Goal: Transaction & Acquisition: Purchase product/service

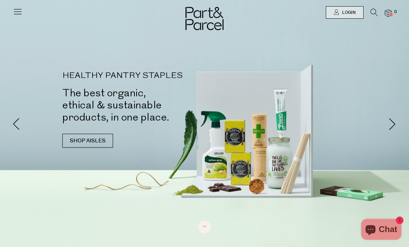
click at [374, 11] on icon at bounding box center [374, 13] width 7 height 8
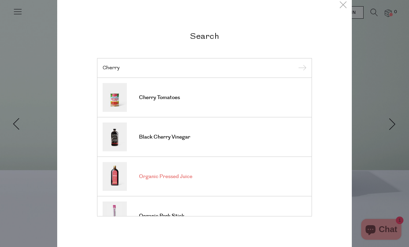
type input "Cherry"
click at [250, 171] on link "Organic Pressed Juice" at bounding box center [205, 176] width 204 height 29
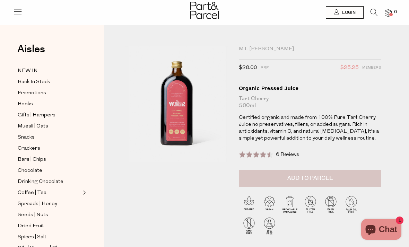
click at [360, 179] on button "Add to Parcel" at bounding box center [310, 178] width 142 height 17
click at [257, 52] on div "Mt. Wilder" at bounding box center [310, 49] width 142 height 7
click at [259, 51] on div "Mt. Wilder" at bounding box center [310, 49] width 142 height 7
click at [261, 46] on div "Mt. [PERSON_NAME]" at bounding box center [310, 49] width 142 height 7
click at [375, 10] on icon at bounding box center [374, 13] width 7 height 8
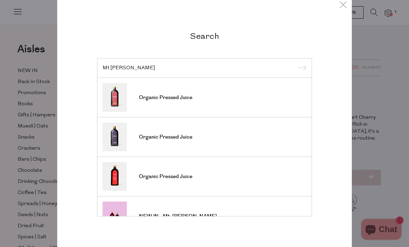
type input "Mt wilder"
click at [301, 68] on input "submit" at bounding box center [301, 68] width 10 height 10
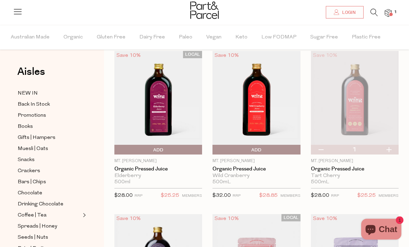
scroll to position [27, 0]
click at [177, 149] on span "Add To Parcel" at bounding box center [158, 150] width 84 height 10
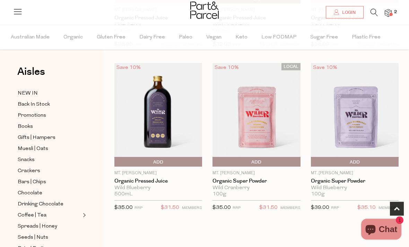
scroll to position [178, 0]
click at [358, 138] on img at bounding box center [355, 115] width 88 height 104
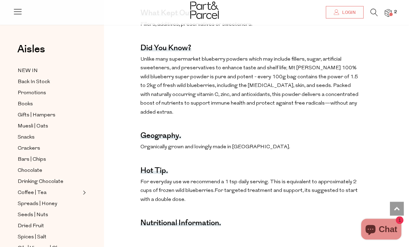
scroll to position [428, 0]
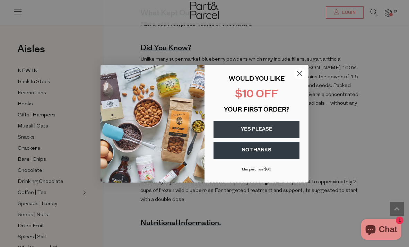
click at [298, 79] on circle "Close dialog" at bounding box center [299, 73] width 11 height 11
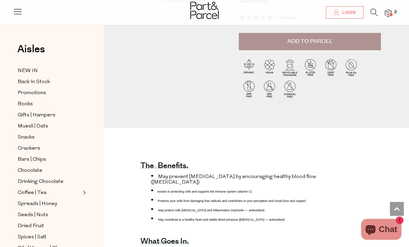
scroll to position [0, 0]
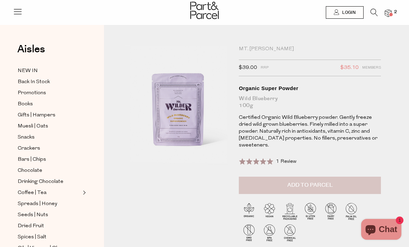
click at [350, 179] on button "Add to Parcel" at bounding box center [310, 185] width 142 height 17
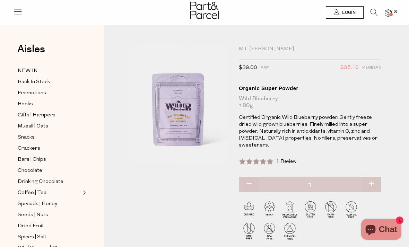
click at [371, 15] on icon at bounding box center [374, 13] width 7 height 8
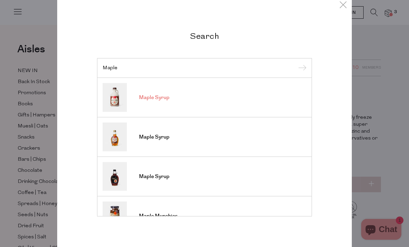
type input "Maple"
click at [222, 99] on link "Maple Syrup" at bounding box center [205, 97] width 204 height 29
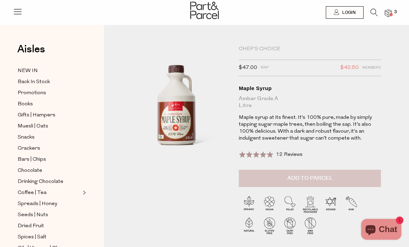
click at [346, 183] on button "Add to Parcel" at bounding box center [310, 178] width 142 height 17
click at [374, 12] on icon at bounding box center [374, 13] width 7 height 8
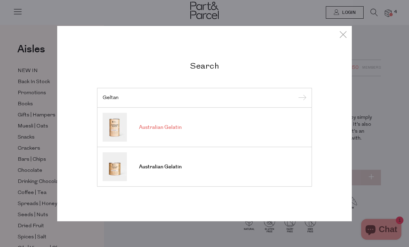
type input "Geltan"
click at [170, 129] on span "Australian Gelatin" at bounding box center [160, 127] width 43 height 7
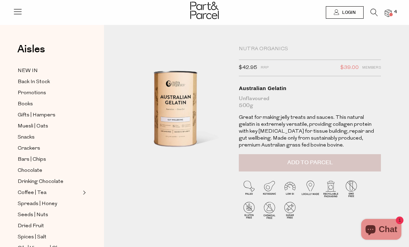
click at [357, 166] on button "Add to Parcel" at bounding box center [310, 162] width 142 height 17
click at [374, 13] on icon at bounding box center [374, 13] width 7 height 8
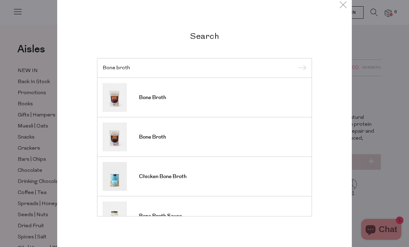
type input "Bone broth"
click at [301, 63] on input "submit" at bounding box center [301, 68] width 10 height 10
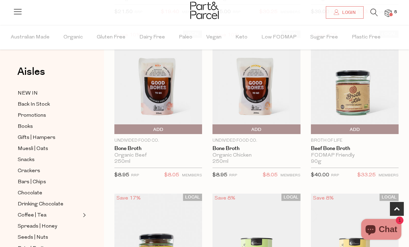
scroll to position [211, 0]
click at [354, 89] on img at bounding box center [355, 82] width 88 height 104
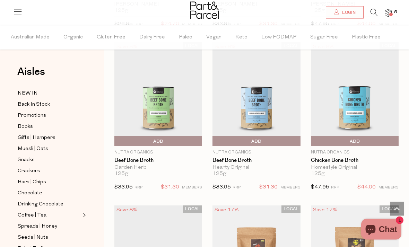
scroll to position [1178, 0]
click at [242, 157] on link "Beef Bone Broth" at bounding box center [257, 160] width 88 height 6
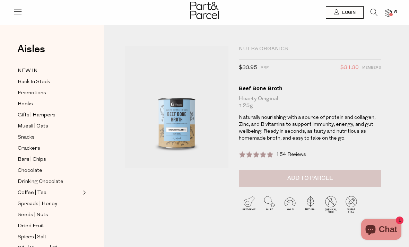
click at [365, 181] on button "Add to Parcel" at bounding box center [310, 178] width 142 height 17
click at [253, 177] on button "button" at bounding box center [249, 177] width 20 height 15
type input "0"
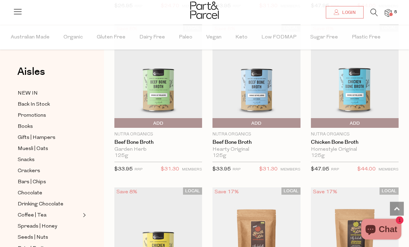
scroll to position [1186, 0]
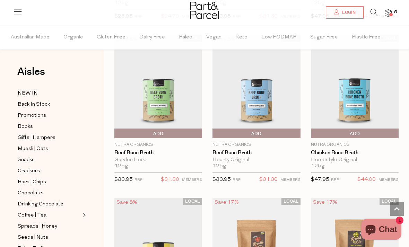
click at [374, 117] on img at bounding box center [355, 87] width 88 height 104
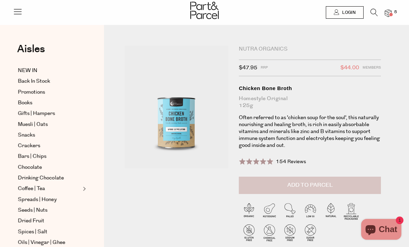
click at [358, 185] on button "Add to Parcel" at bounding box center [310, 185] width 142 height 17
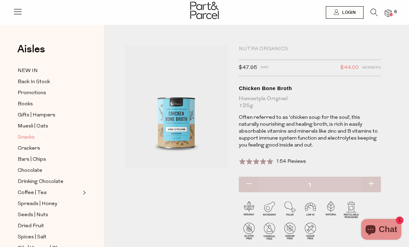
click at [28, 139] on span "Snacks" at bounding box center [26, 138] width 17 height 8
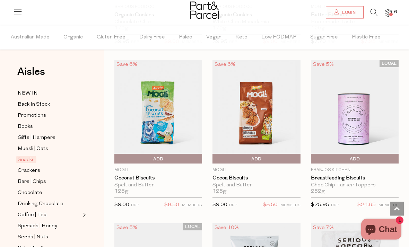
scroll to position [1990, 0]
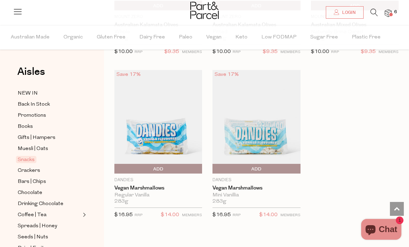
scroll to position [3622, 0]
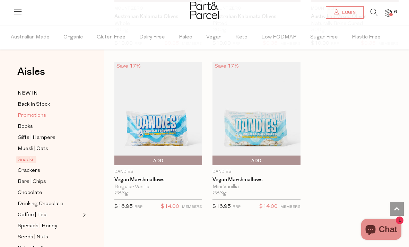
click at [36, 118] on span "Promotions" at bounding box center [32, 116] width 28 height 8
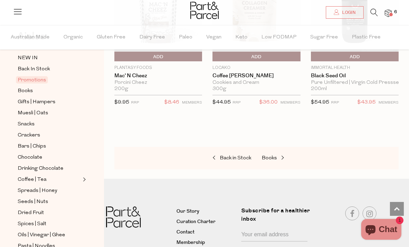
scroll to position [36, 0]
click at [36, 135] on span "Crackers" at bounding box center [29, 135] width 23 height 8
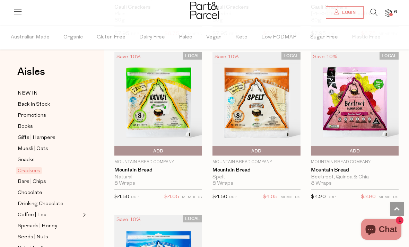
scroll to position [1835, 0]
click at [376, 91] on img at bounding box center [355, 104] width 88 height 104
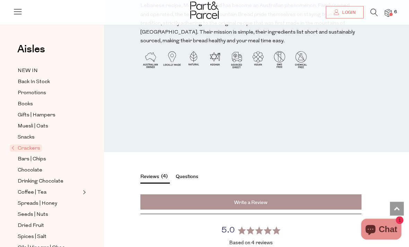
scroll to position [773, 0]
click at [49, 178] on span "Drinking Chocolate" at bounding box center [41, 182] width 46 height 8
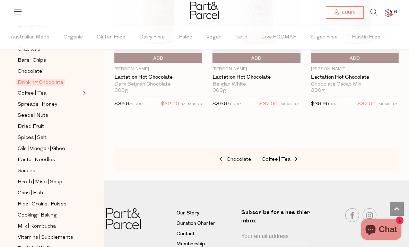
scroll to position [122, 0]
click at [56, 144] on span "Oils | Vinegar | Ghee" at bounding box center [42, 148] width 48 height 8
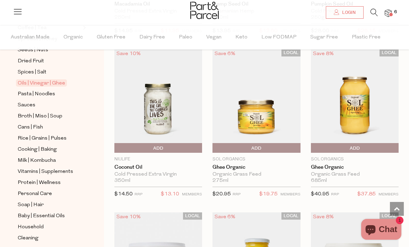
scroll to position [190, 0]
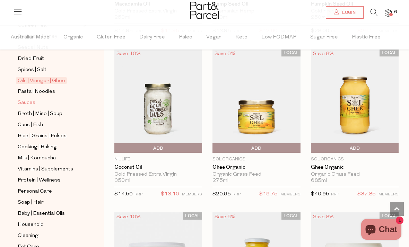
click at [35, 99] on link "Sauces" at bounding box center [49, 103] width 63 height 9
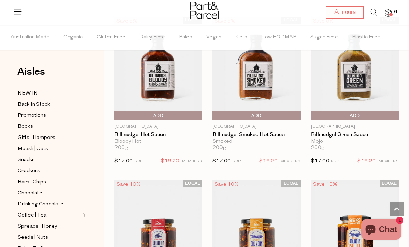
scroll to position [1217, 0]
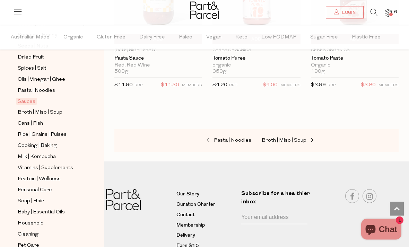
scroll to position [191, 0]
click at [57, 209] on span "Baby | Essential Oils" at bounding box center [41, 213] width 47 height 8
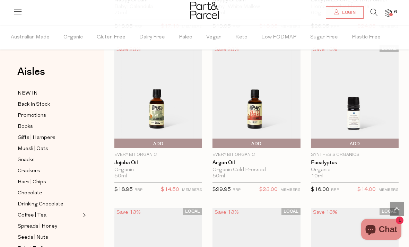
scroll to position [536, 0]
click at [313, 143] on span "Add To Parcel" at bounding box center [313, 144] width 0 height 10
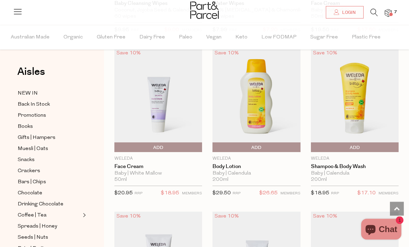
scroll to position [0, 0]
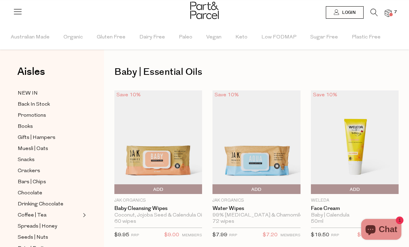
click at [389, 11] on img at bounding box center [388, 13] width 7 height 8
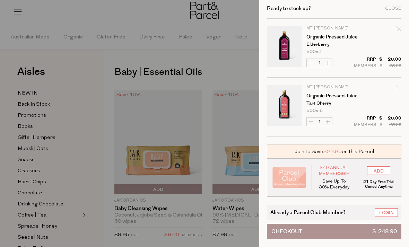
scroll to position [293, 0]
click at [329, 122] on button "Increase Organic Pressed Juice" at bounding box center [328, 122] width 8 height 8
type input "2"
click at [327, 120] on button "Increase Organic Pressed Juice" at bounding box center [328, 122] width 8 height 8
type input "3"
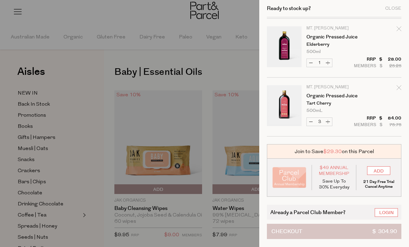
click at [375, 234] on span "$ 304.90" at bounding box center [385, 231] width 25 height 15
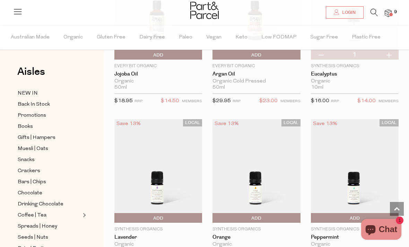
scroll to position [975, 0]
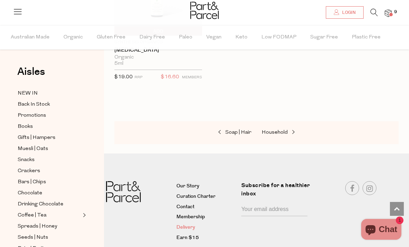
click at [190, 225] on link "Delivery" at bounding box center [207, 228] width 60 height 8
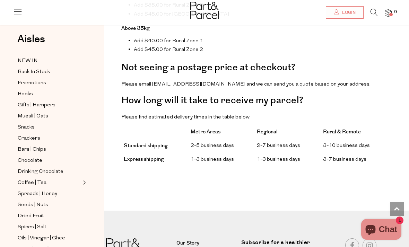
scroll to position [597, 0]
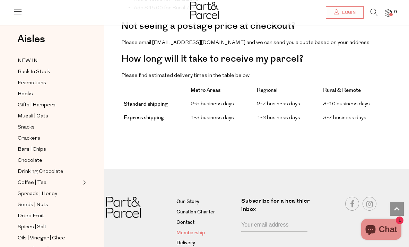
click at [191, 229] on link "Membership" at bounding box center [207, 233] width 60 height 8
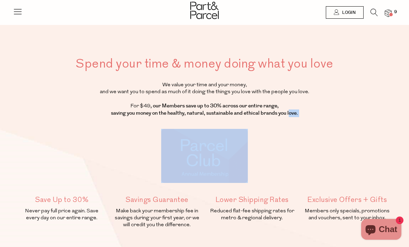
click at [397, 66] on div "Spend your time & money doing what you love We value your time and your money, …" at bounding box center [204, 148] width 409 height 296
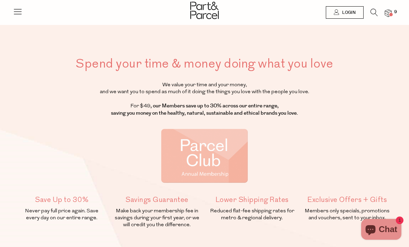
click at [392, 16] on img at bounding box center [388, 13] width 7 height 8
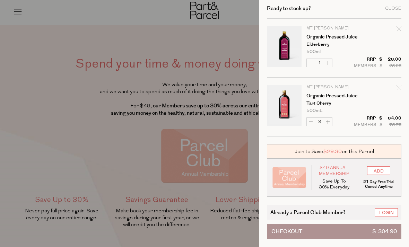
scroll to position [293, 0]
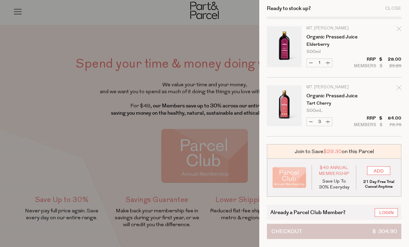
click at [381, 233] on span "$ 304.90" at bounding box center [385, 231] width 25 height 15
